Goal: Navigation & Orientation: Find specific page/section

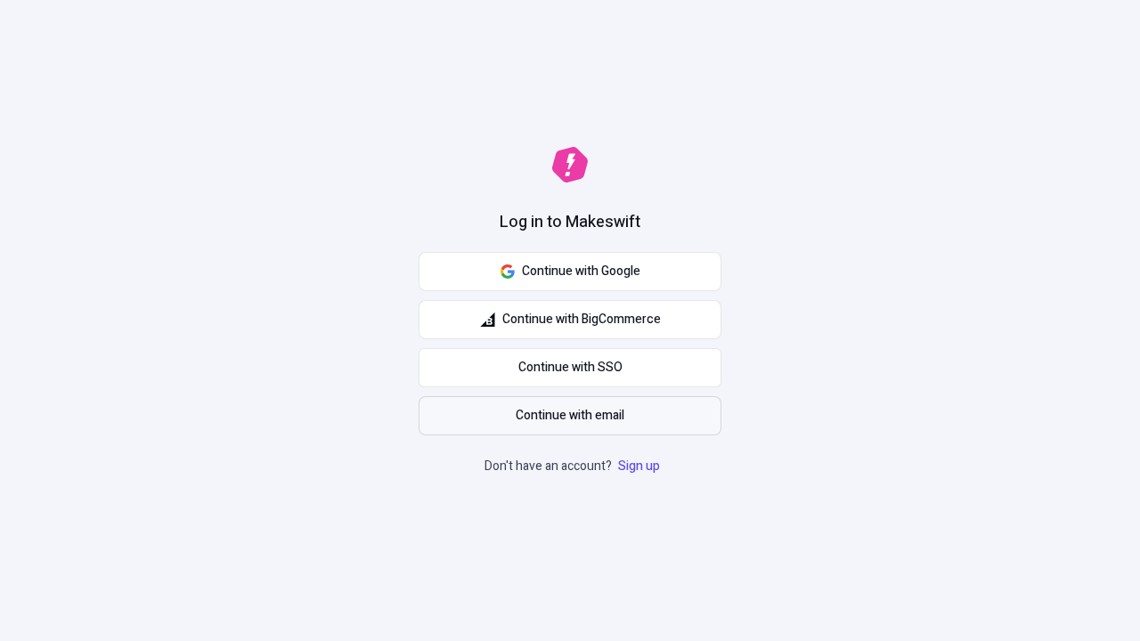
click at [570, 416] on span "Continue with email" at bounding box center [570, 416] width 109 height 20
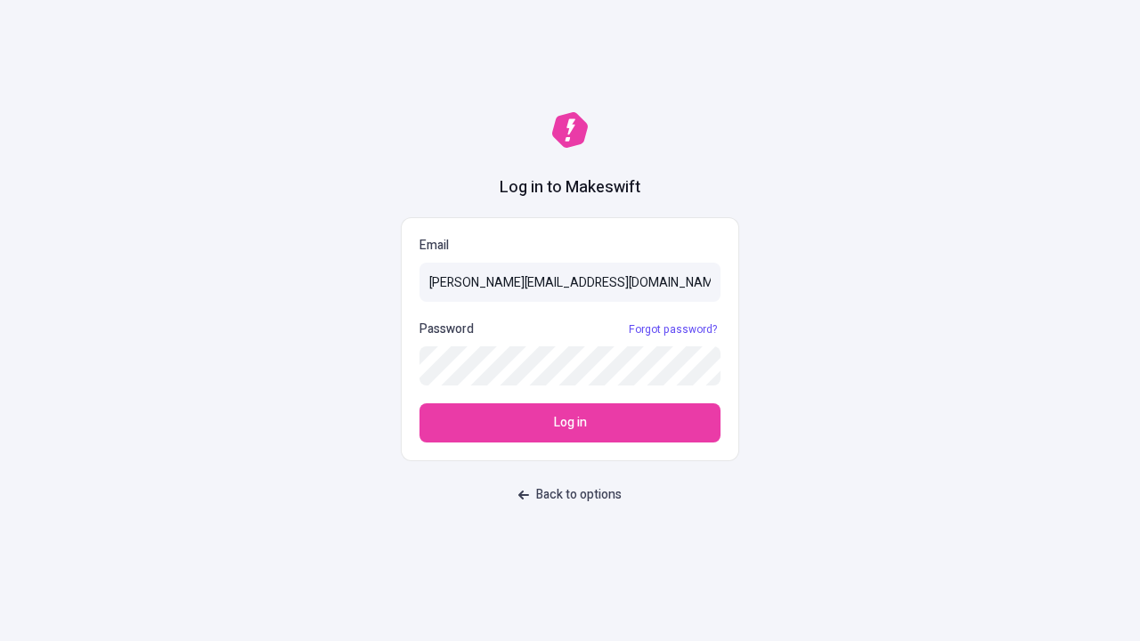
type input "[PERSON_NAME][EMAIL_ADDRESS][DOMAIN_NAME]"
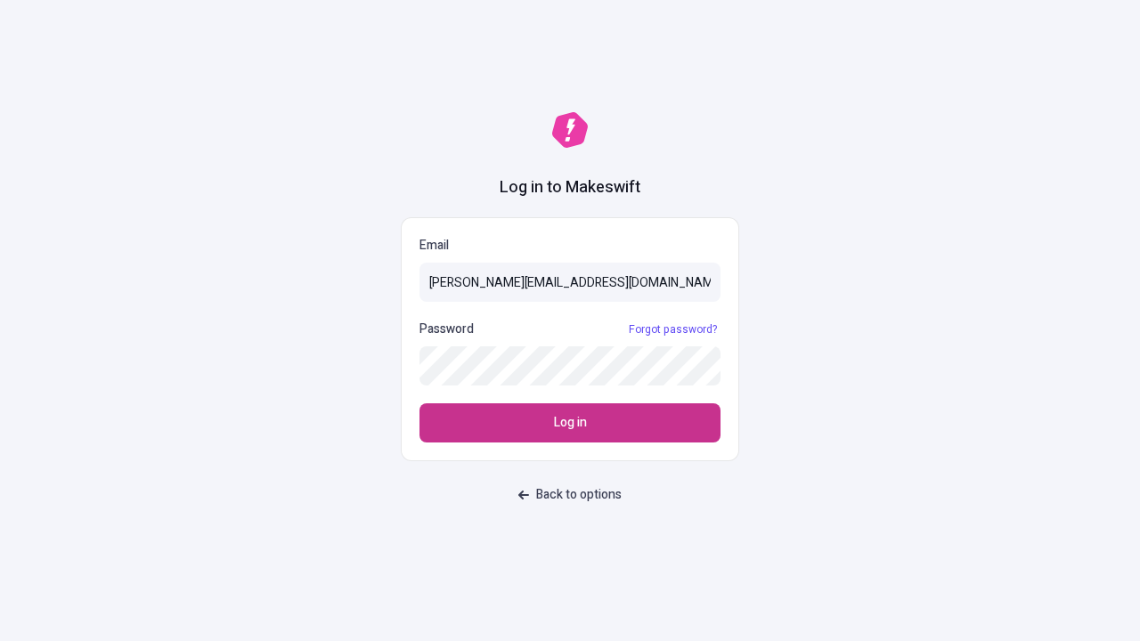
click at [570, 423] on span "Log in" at bounding box center [570, 423] width 33 height 20
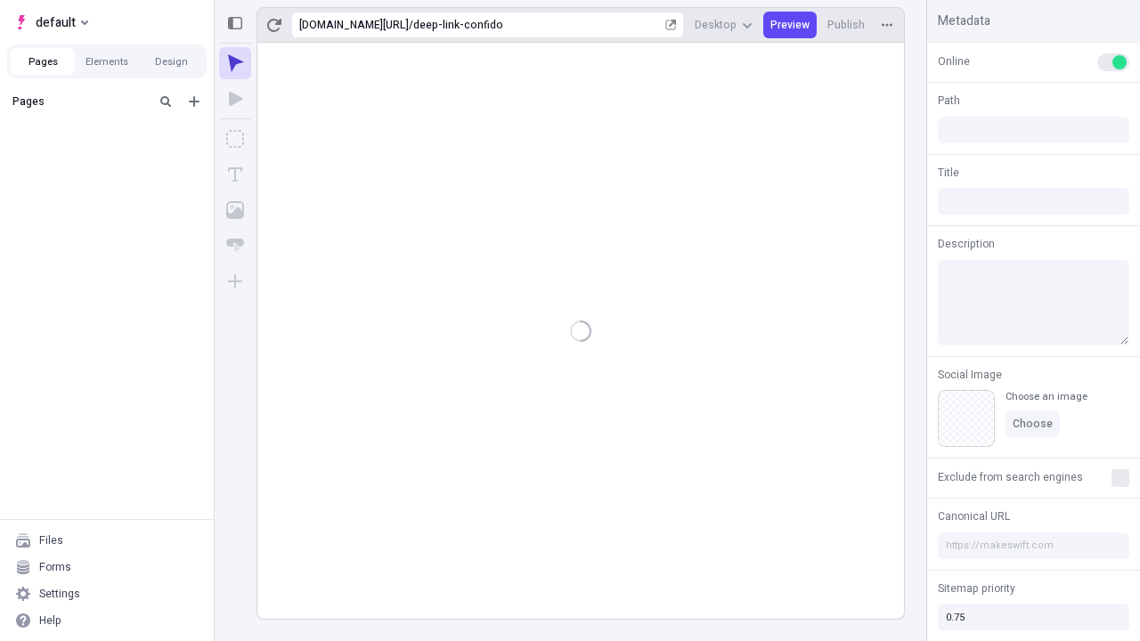
type input "/deep-link-confido"
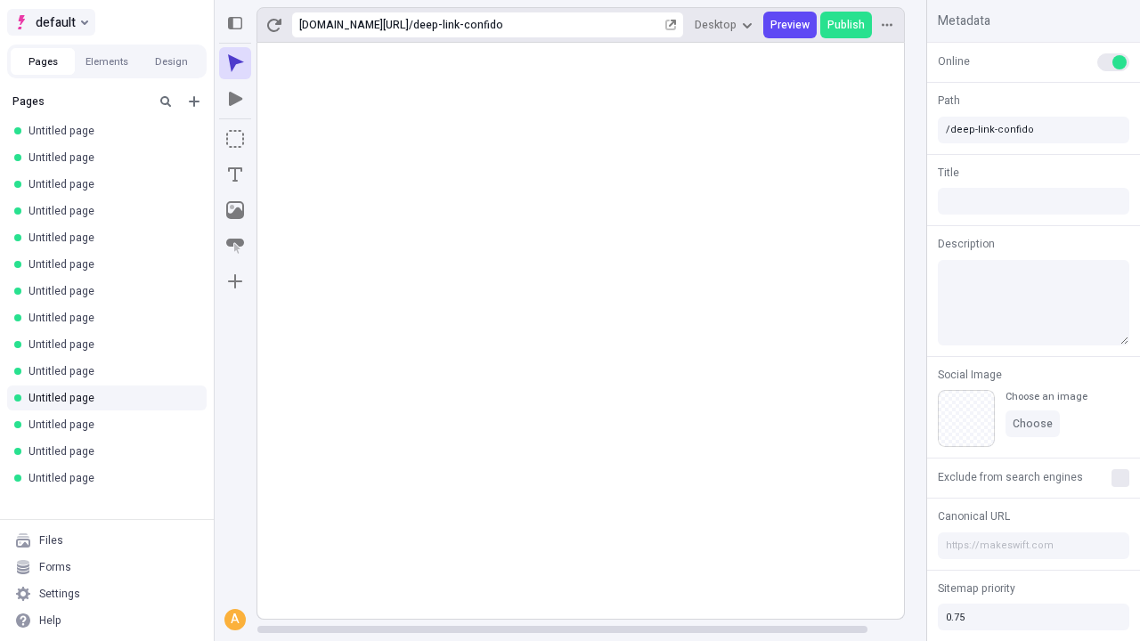
click at [50, 22] on span "default" at bounding box center [56, 22] width 40 height 21
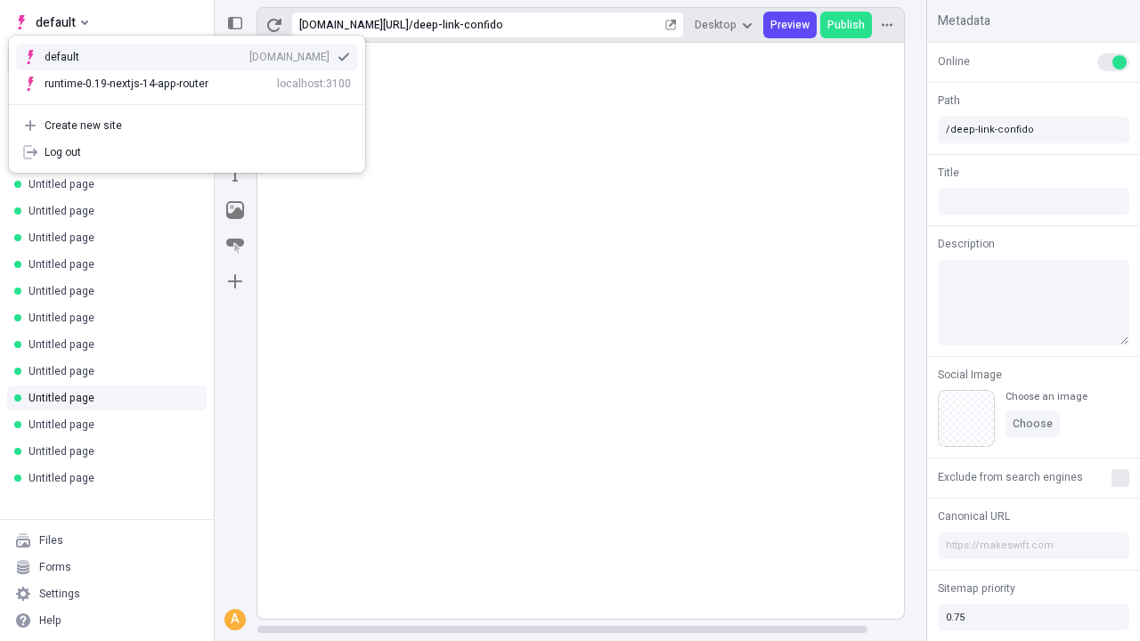
click at [249, 53] on div "[DOMAIN_NAME]" at bounding box center [289, 57] width 80 height 14
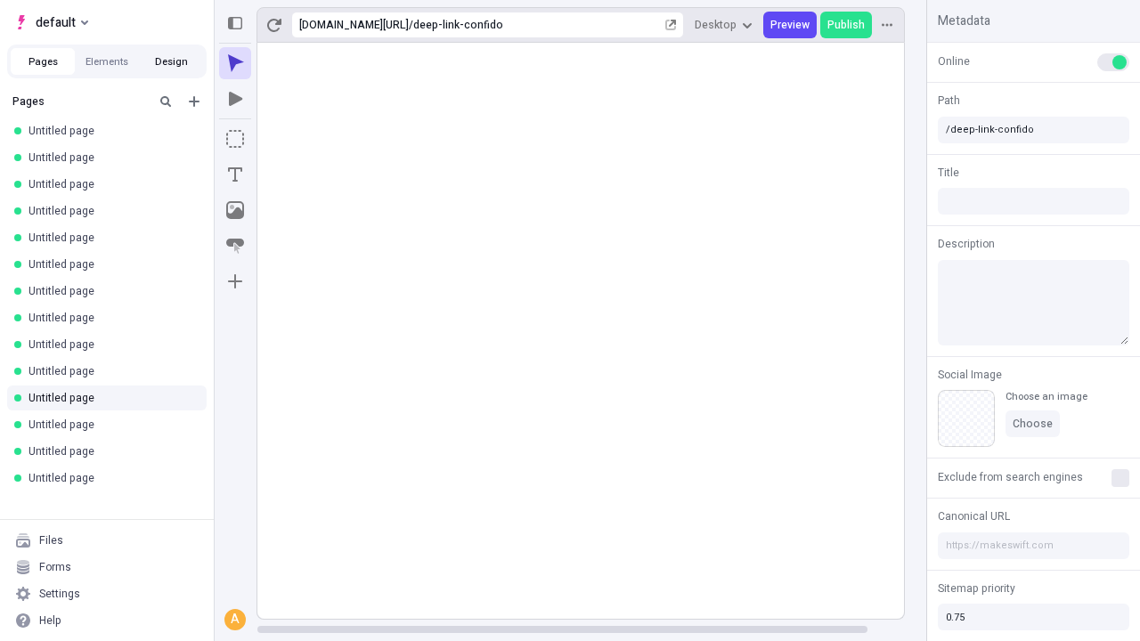
click at [171, 61] on button "Design" at bounding box center [171, 61] width 64 height 27
